Goal: Information Seeking & Learning: Learn about a topic

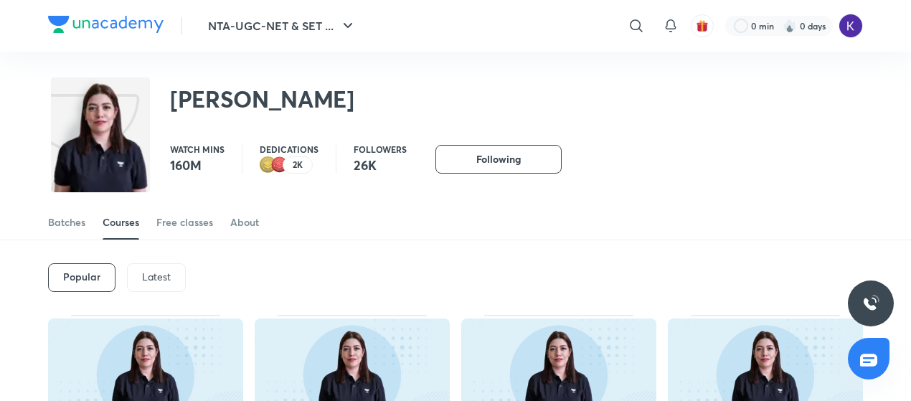
click at [142, 276] on p "Latest" at bounding box center [156, 276] width 29 height 11
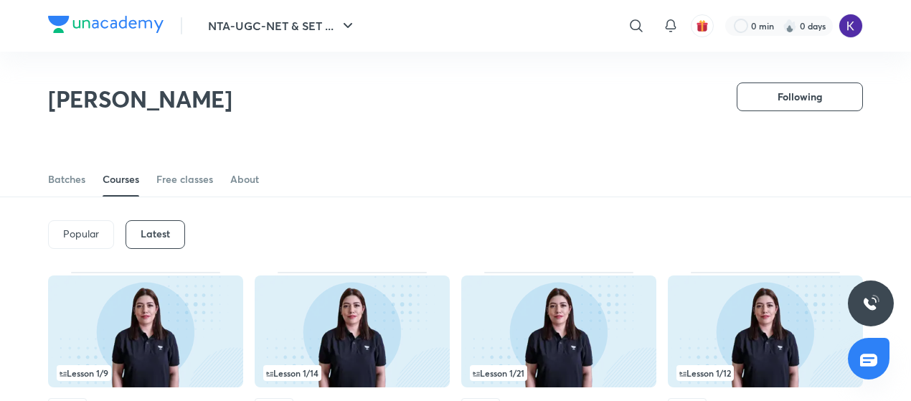
scroll to position [393, 0]
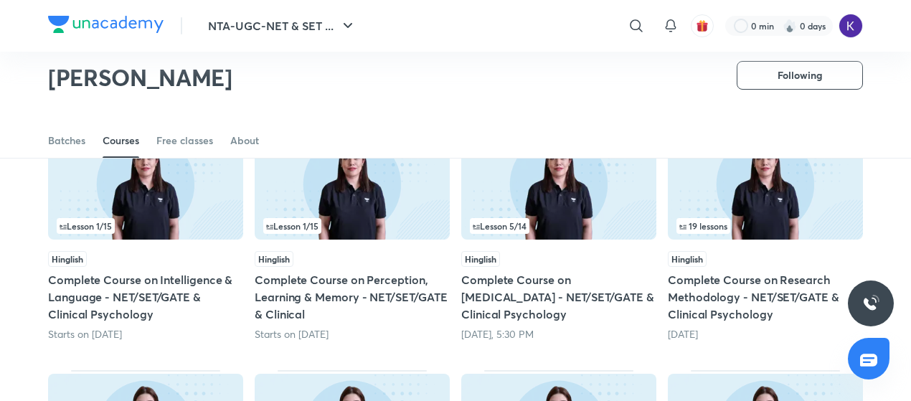
click at [584, 205] on img at bounding box center [558, 184] width 195 height 112
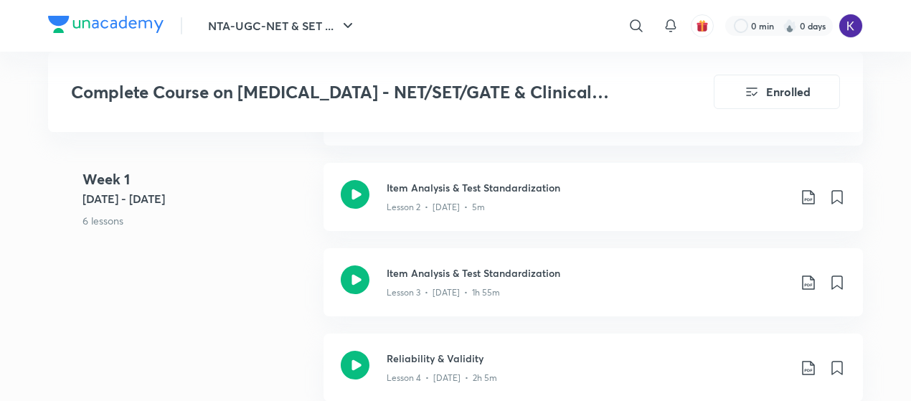
scroll to position [1053, 0]
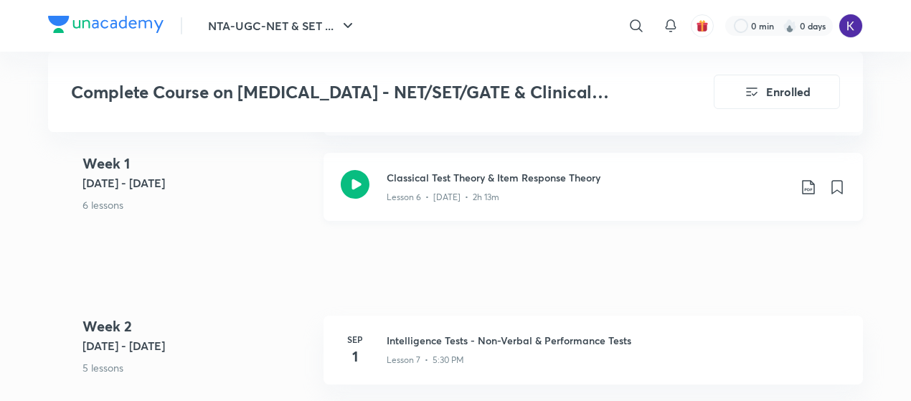
click at [513, 173] on h3 "Classical Test Theory & Item Response Theory" at bounding box center [588, 177] width 402 height 15
